Goal: Task Accomplishment & Management: Manage account settings

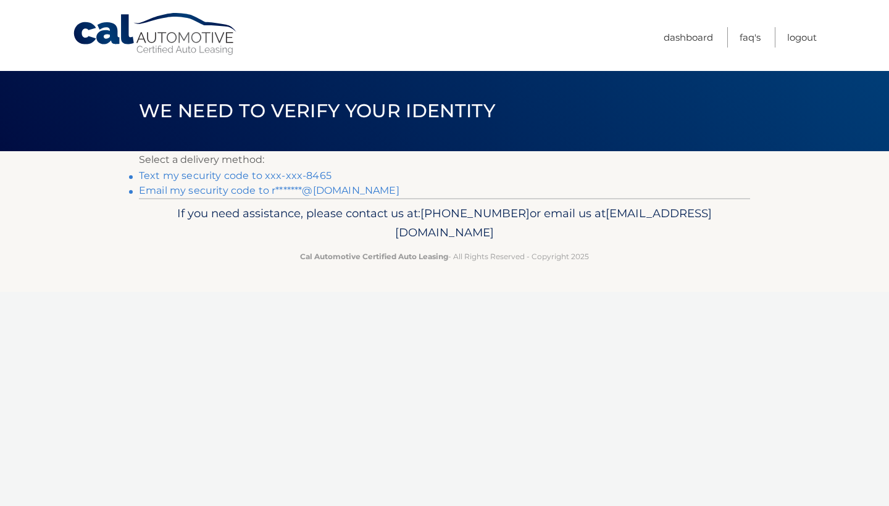
click at [246, 177] on link "Text my security code to xxx-xxx-8465" at bounding box center [235, 176] width 193 height 12
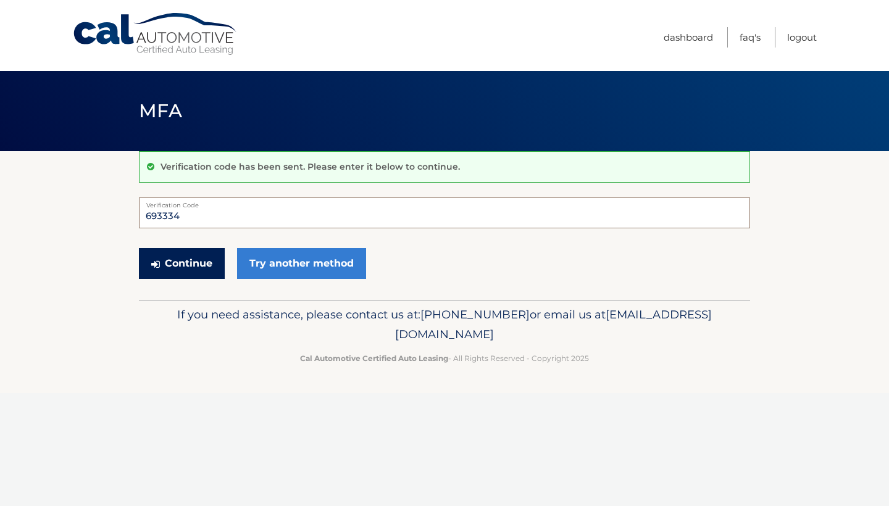
type input "693334"
click at [189, 264] on button "Continue" at bounding box center [182, 263] width 86 height 31
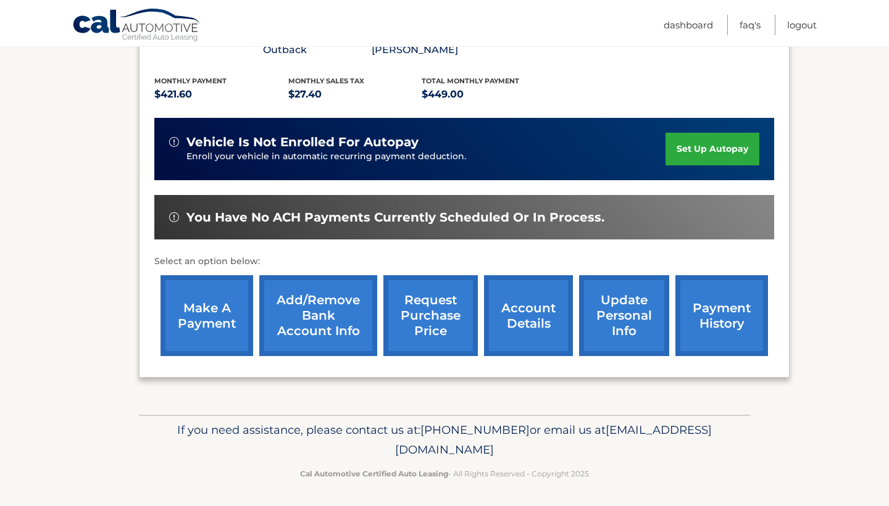
scroll to position [256, 0]
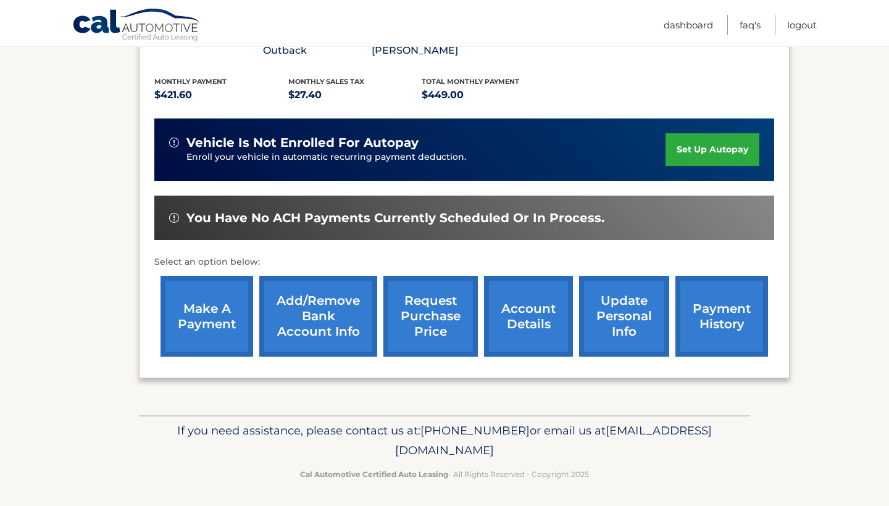
click at [199, 330] on link "make a payment" at bounding box center [207, 316] width 93 height 81
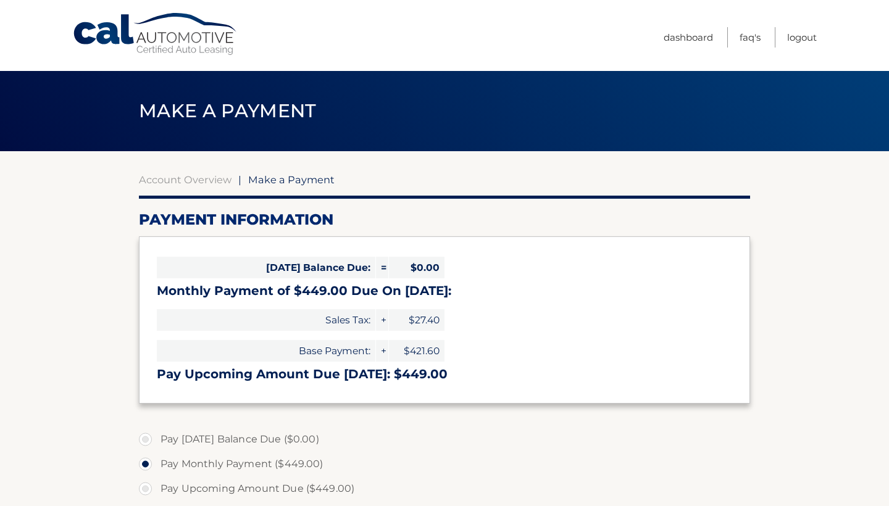
select select "M2IwZmMxMjMtMGZlNC00YmQwLWEyY2ItNWI2OTU0NmMyOGM4"
